Goal: Task Accomplishment & Management: Complete application form

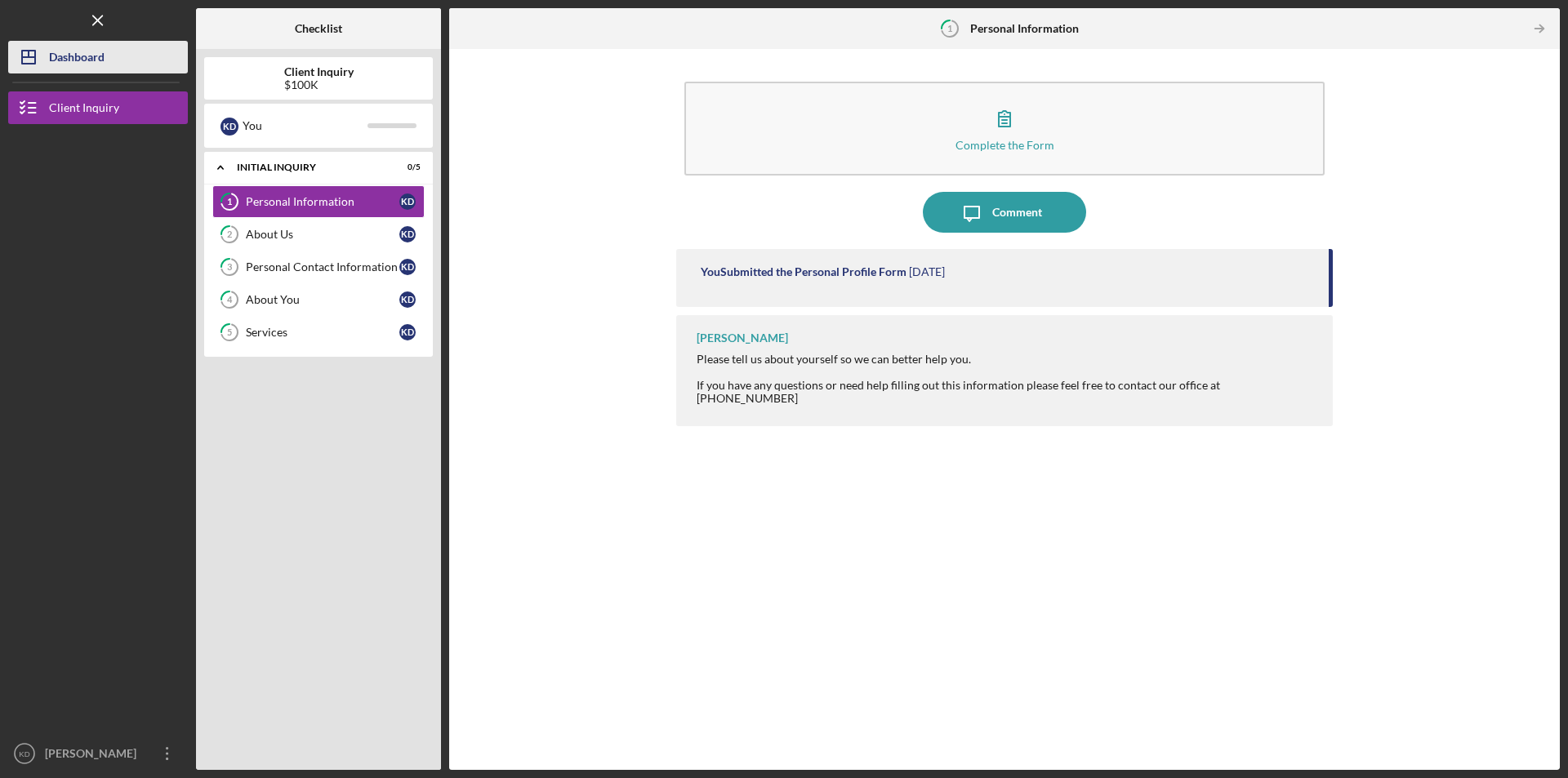
click at [50, 58] on div "Dashboard" at bounding box center [77, 59] width 56 height 37
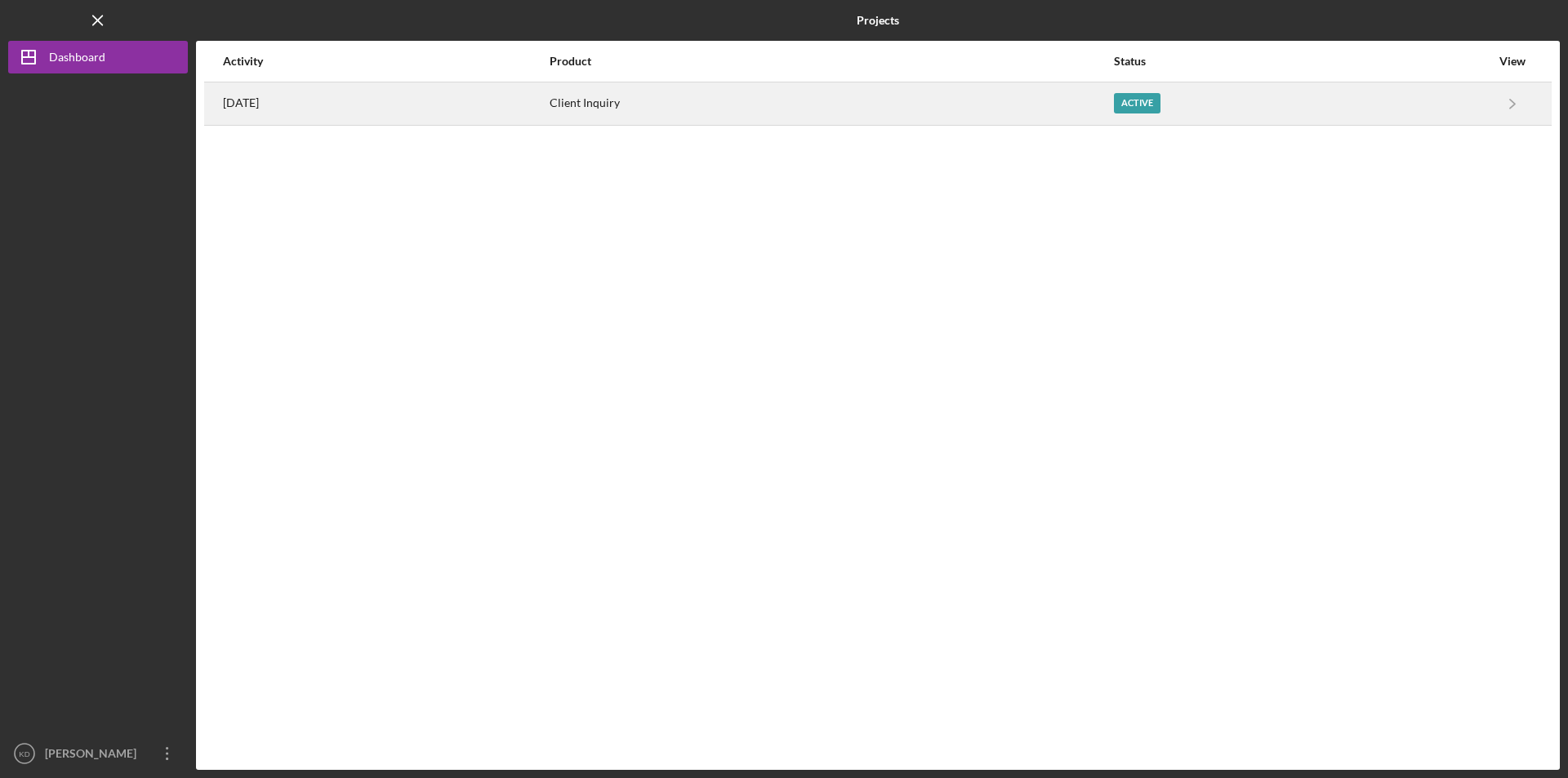
click at [548, 113] on div "[DATE]" at bounding box center [385, 104] width 325 height 41
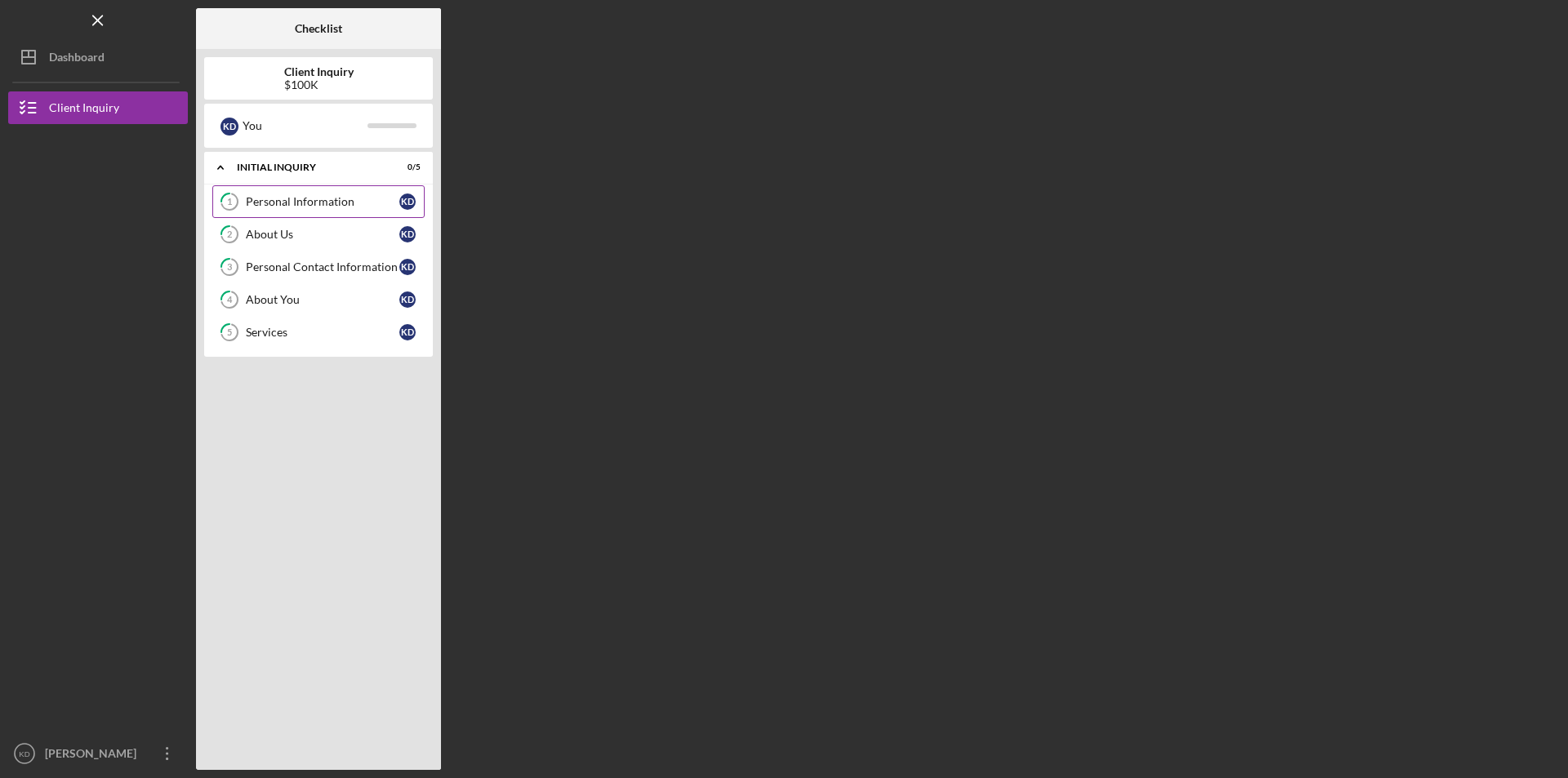
click at [333, 190] on link "1 Personal Information K D" at bounding box center [319, 201] width 213 height 32
